Goal: Task Accomplishment & Management: Use online tool/utility

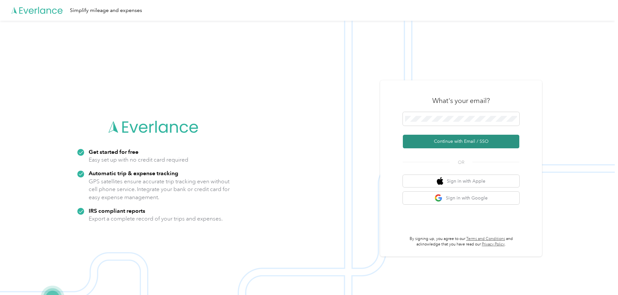
click at [451, 142] on button "Continue with Email / SSO" at bounding box center [461, 142] width 117 height 14
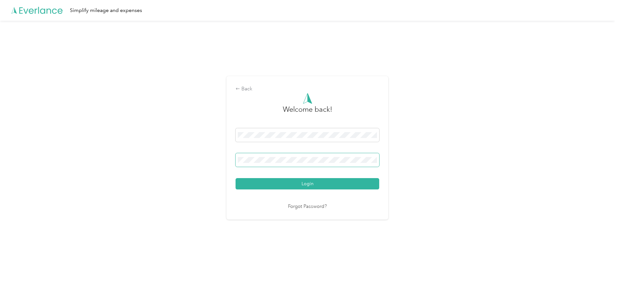
click at [236, 178] on button "Login" at bounding box center [308, 183] width 144 height 11
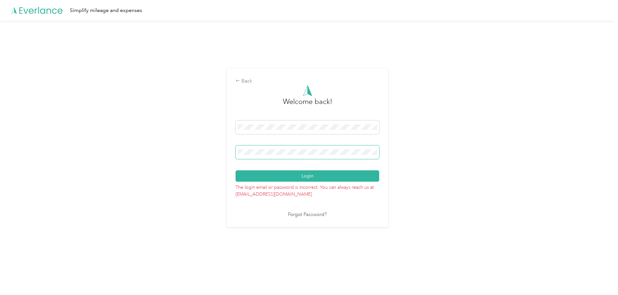
click at [197, 148] on div "Back Welcome back! Login The login email or password is incorrect. You can alwa…" at bounding box center [307, 151] width 615 height 260
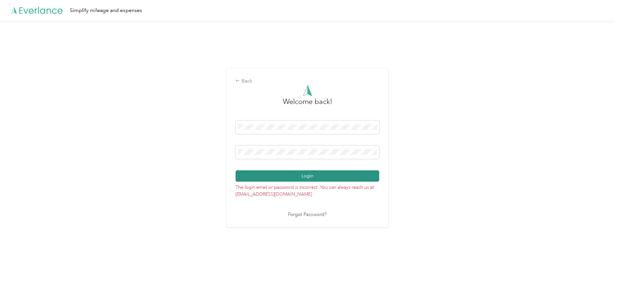
click at [270, 174] on button "Login" at bounding box center [308, 175] width 144 height 11
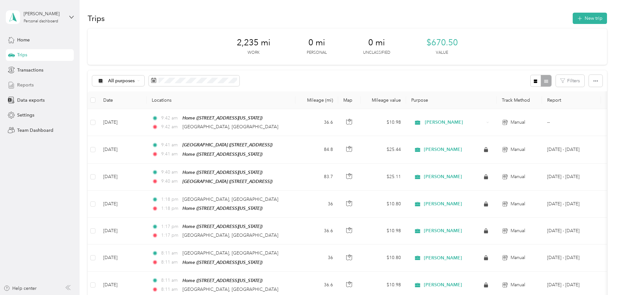
click at [28, 85] on span "Reports" at bounding box center [25, 85] width 17 height 7
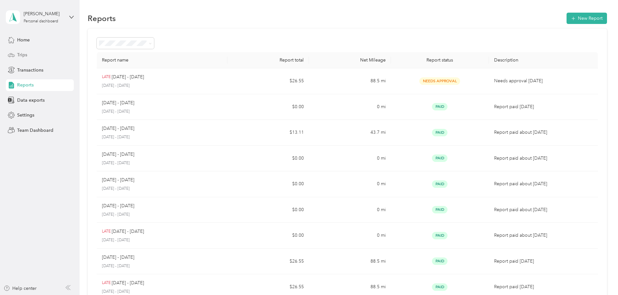
click at [26, 53] on span "Trips" at bounding box center [22, 54] width 10 height 7
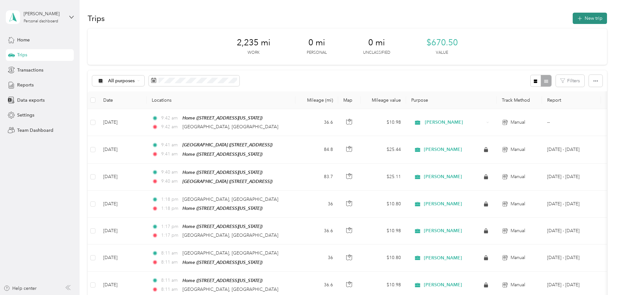
click at [573, 17] on button "New trip" at bounding box center [590, 18] width 34 height 11
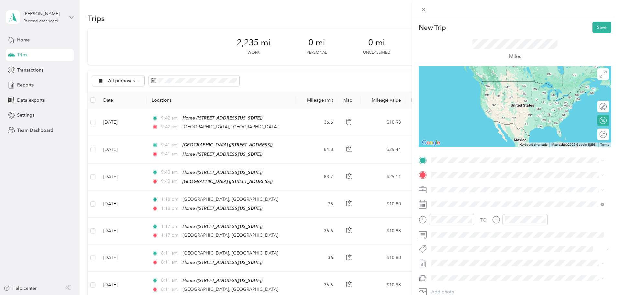
click at [455, 185] on div "Home [STREET_ADDRESS][US_STATE]" at bounding box center [476, 186] width 65 height 14
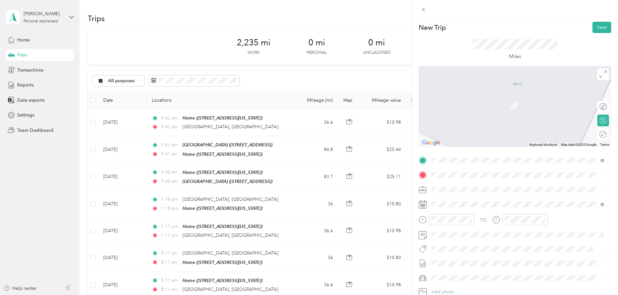
click at [479, 203] on div "[STREET_ADDRESS][US_STATE]" at bounding box center [518, 198] width 168 height 9
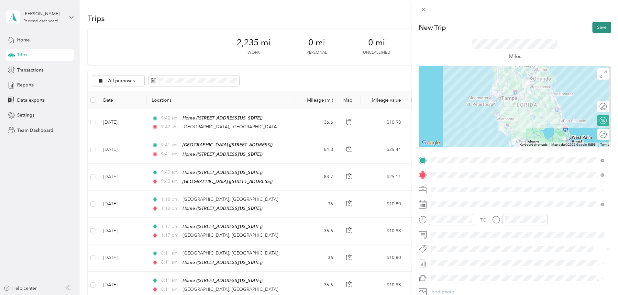
click at [594, 28] on button "Save" at bounding box center [602, 27] width 19 height 11
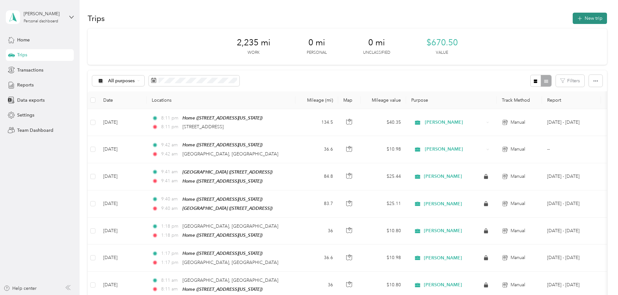
click at [573, 19] on button "New trip" at bounding box center [590, 18] width 34 height 11
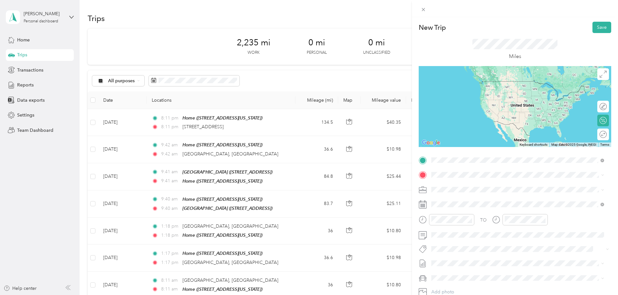
click at [469, 185] on span "[STREET_ADDRESS][US_STATE]" at bounding box center [476, 184] width 65 height 6
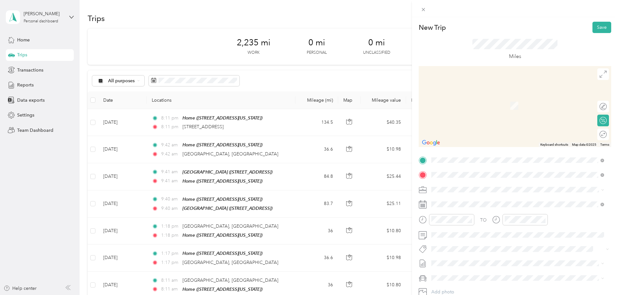
click at [473, 203] on div "Home [STREET_ADDRESS][US_STATE]" at bounding box center [476, 204] width 65 height 14
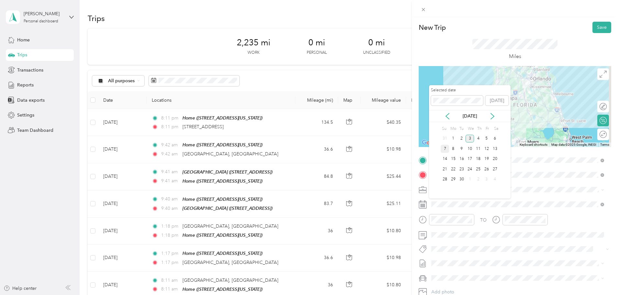
click at [447, 148] on div "7" at bounding box center [445, 149] width 8 height 8
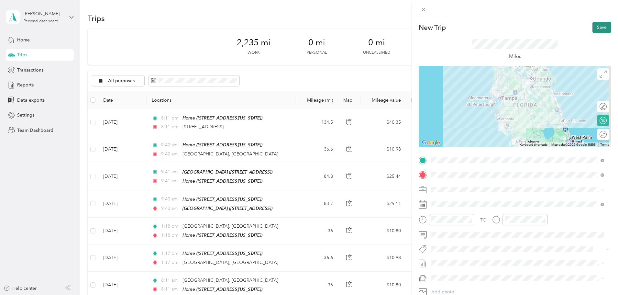
click at [593, 30] on button "Save" at bounding box center [602, 27] width 19 height 11
